Goal: Check status: Check status

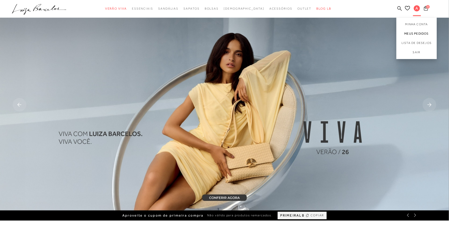
click at [419, 33] on link "Meus Pedidos" at bounding box center [416, 33] width 40 height 9
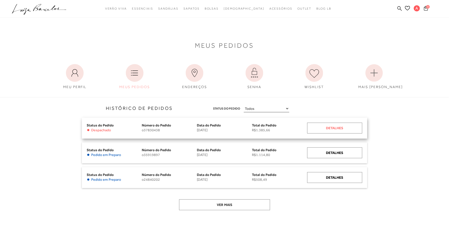
click at [325, 128] on div "Detalhes" at bounding box center [334, 128] width 55 height 11
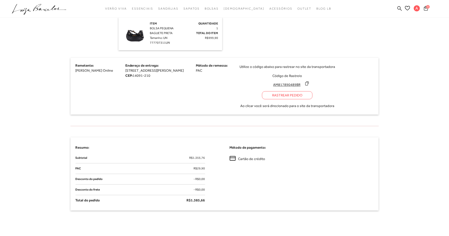
scroll to position [353, 0]
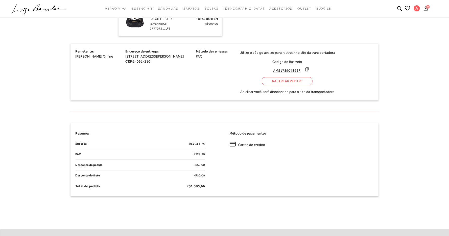
click at [308, 71] on icon at bounding box center [306, 69] width 3 height 4
click at [312, 85] on div "Rastrear Pedido" at bounding box center [287, 81] width 50 height 8
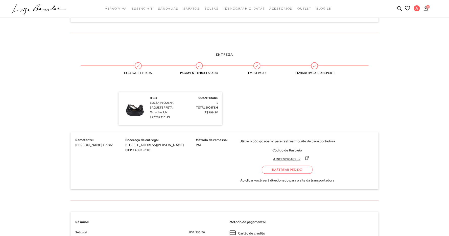
scroll to position [224, 0]
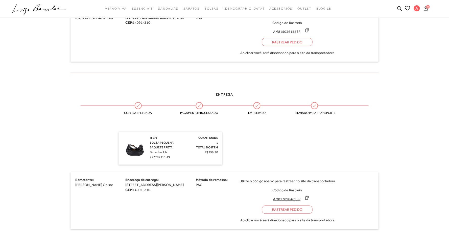
click at [309, 33] on icon at bounding box center [306, 30] width 5 height 5
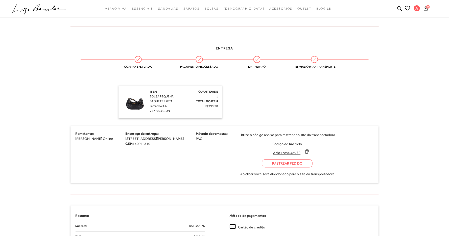
scroll to position [308, 0]
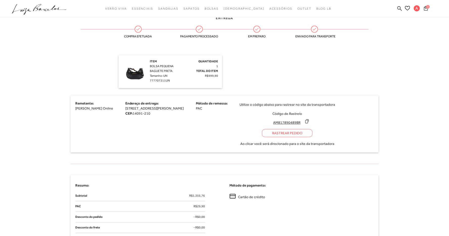
click at [309, 124] on icon at bounding box center [306, 121] width 5 height 5
click at [195, 1] on div at bounding box center [224, 9] width 449 height 18
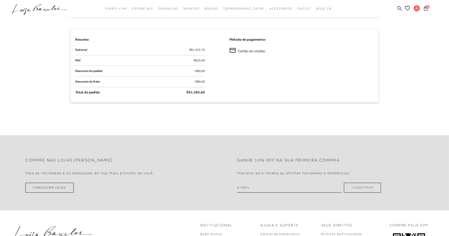
scroll to position [465, 0]
